Goal: Information Seeking & Learning: Find specific fact

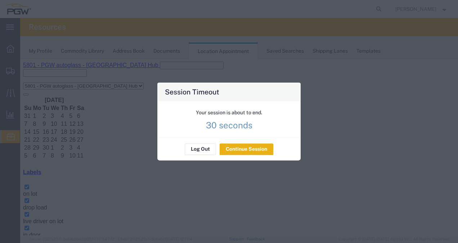
click at [237, 150] on agx-session-expired "Your session is about to end. 30 seconds Log Out Continue Session" at bounding box center [228, 130] width 143 height 59
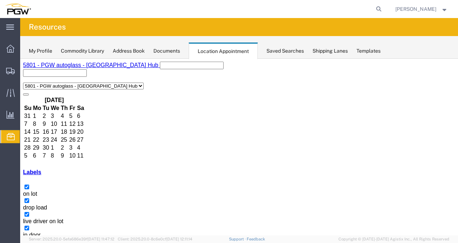
copy h3 "CSNU8570967"
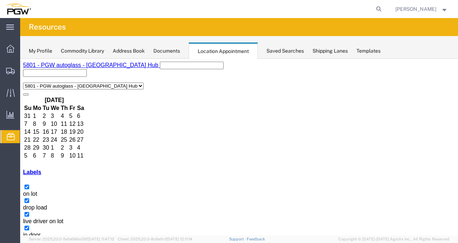
copy h3 "CSNU8897008"
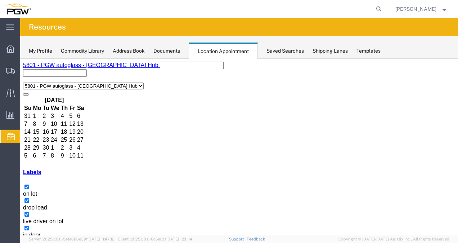
copy h3 "OOCU9557533"
